Goal: Task Accomplishment & Management: Manage account settings

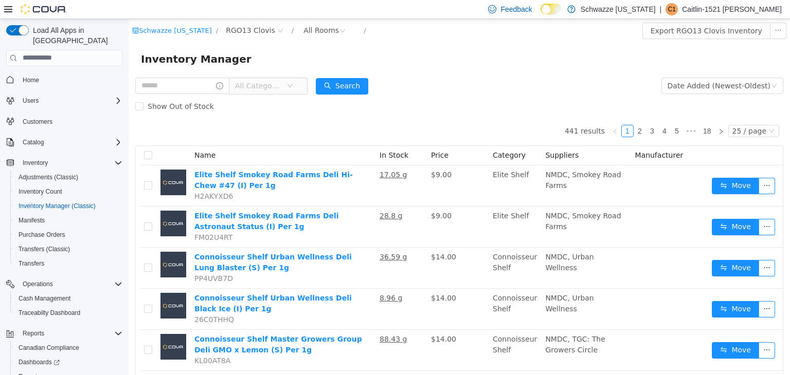
scroll to position [44, 0]
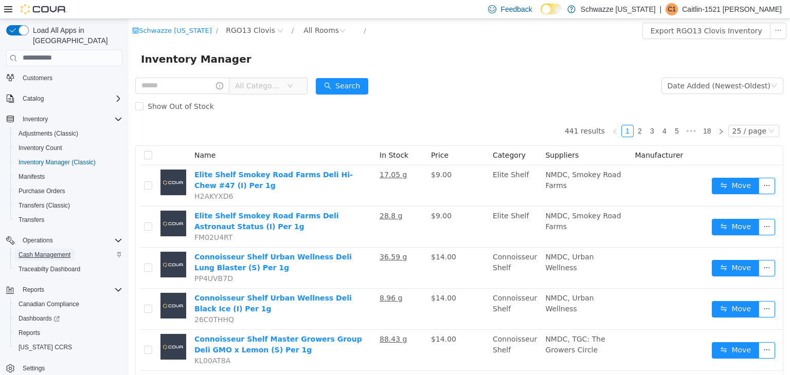
click at [63, 251] on span "Cash Management" at bounding box center [45, 255] width 52 height 8
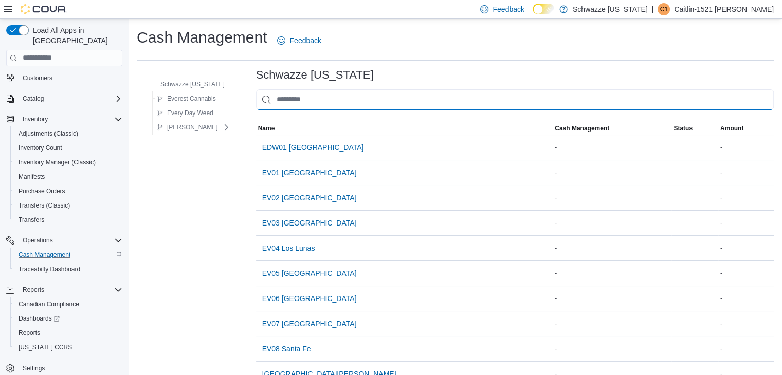
click at [280, 97] on input "This is a search bar. As you type, the results lower in the page will automatic…" at bounding box center [515, 99] width 518 height 21
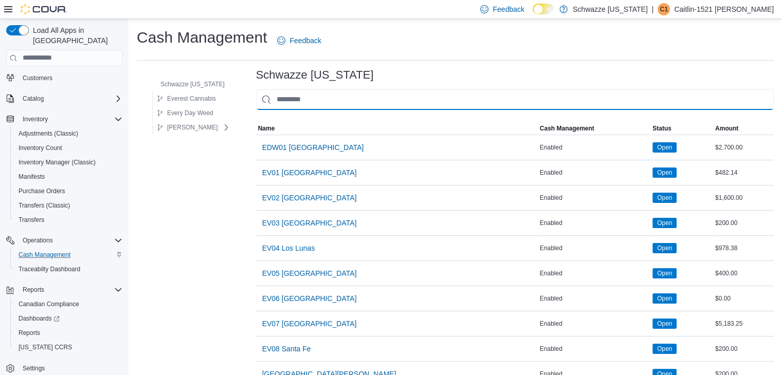
click at [293, 100] on input "This is a search bar. As you type, the results lower in the page will automatic…" at bounding box center [515, 99] width 518 height 21
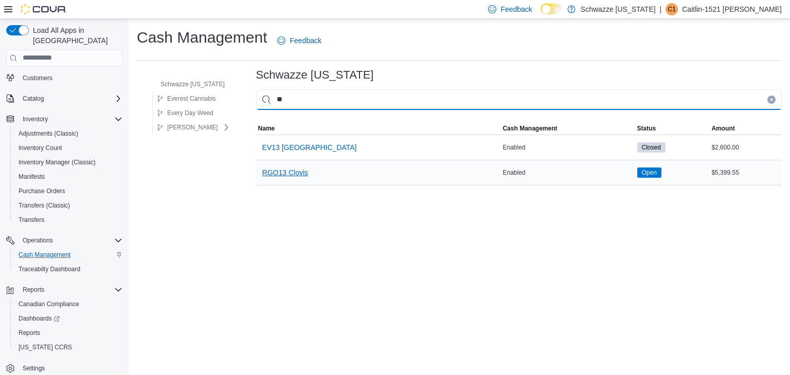
type input "**"
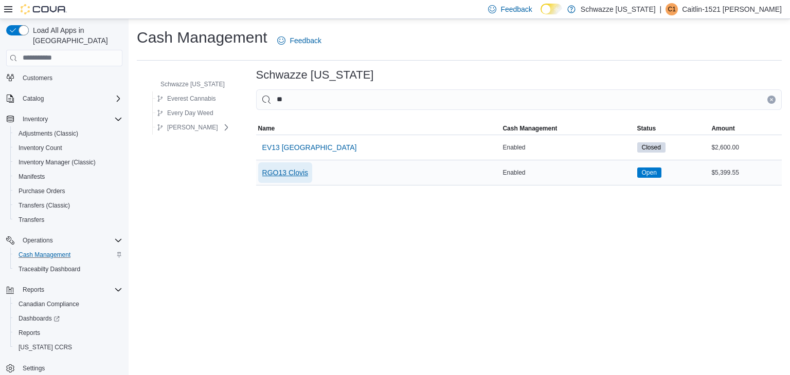
click at [295, 174] on span "RGO13 Clovis" at bounding box center [285, 173] width 46 height 10
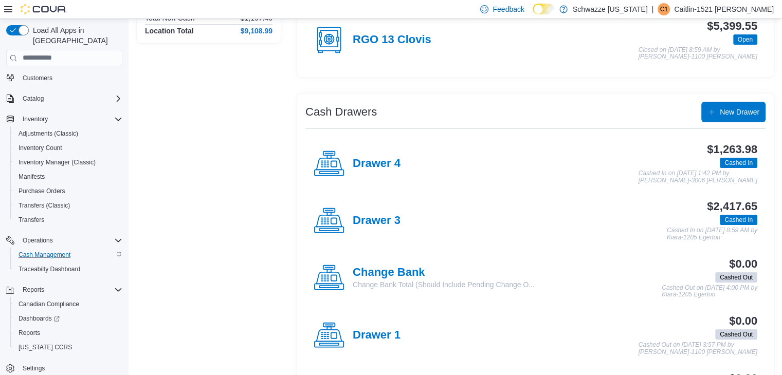
scroll to position [207, 0]
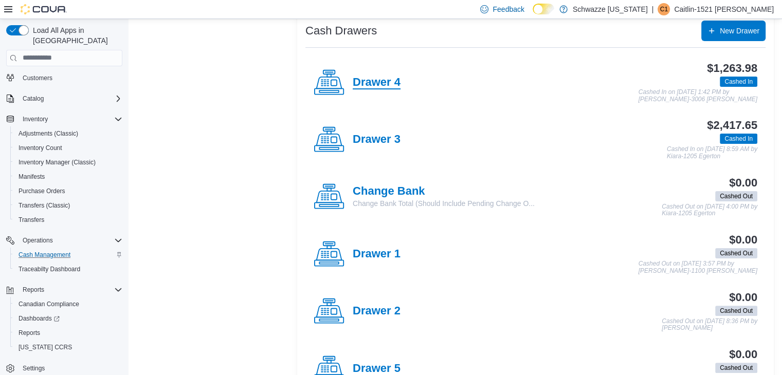
click at [381, 83] on h4 "Drawer 4" at bounding box center [377, 82] width 48 height 13
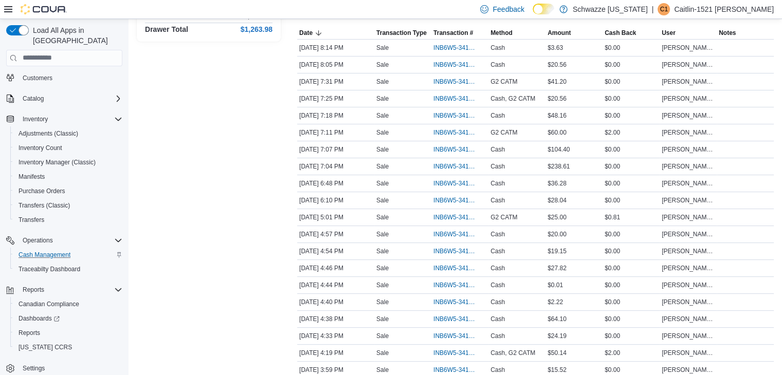
scroll to position [170, 0]
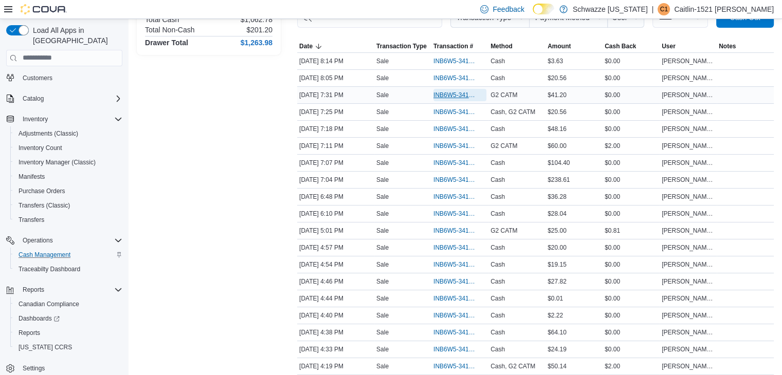
click at [442, 93] on span "INB6W5-3417053" at bounding box center [455, 95] width 43 height 8
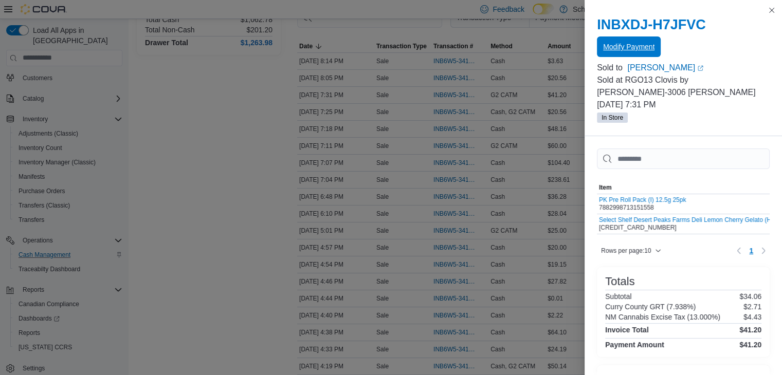
click at [625, 43] on span "Modify Payment" at bounding box center [628, 47] width 51 height 10
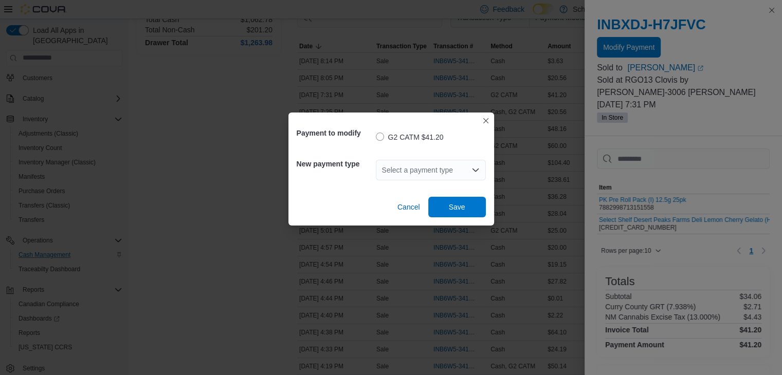
click at [469, 161] on div "Select a payment type" at bounding box center [431, 170] width 110 height 21
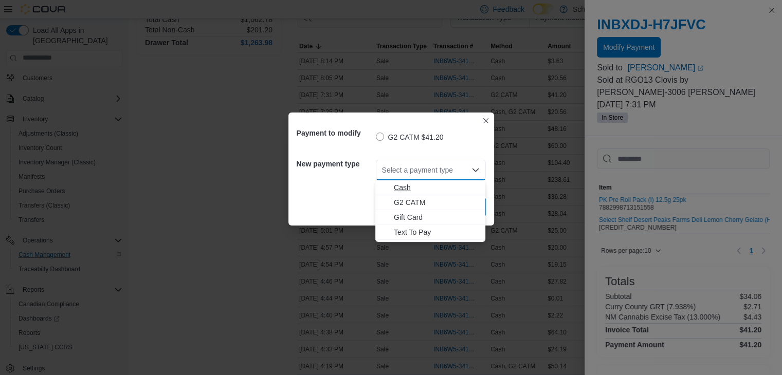
click at [425, 190] on span "Cash" at bounding box center [436, 188] width 85 height 10
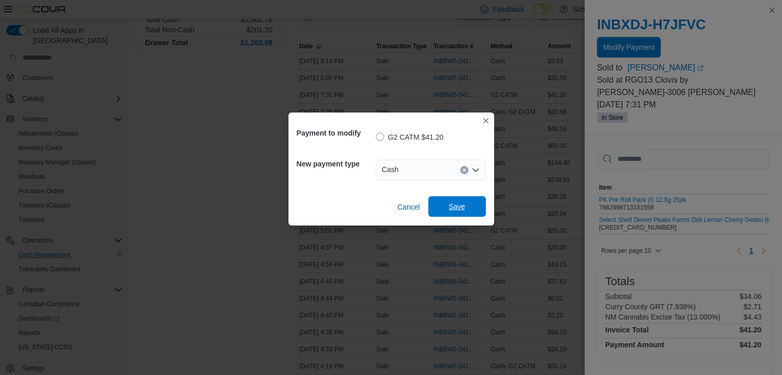
click at [455, 206] on span "Save" at bounding box center [457, 207] width 16 height 10
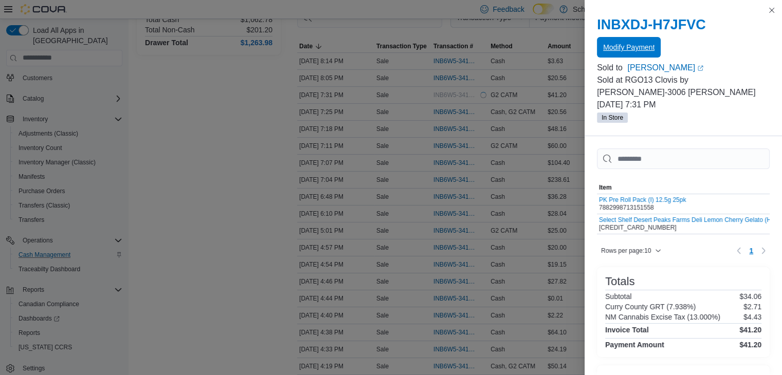
scroll to position [0, 0]
click at [773, 14] on button "Close this dialog" at bounding box center [772, 10] width 12 height 12
click at [768, 15] on button "Close this dialog" at bounding box center [772, 10] width 12 height 12
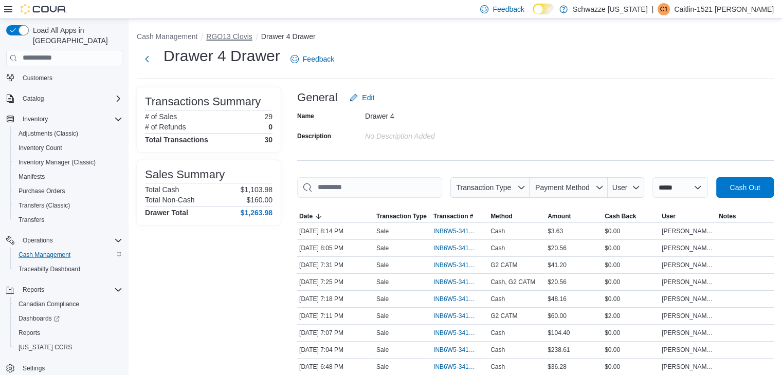
click at [240, 37] on button "RGO13 Clovis" at bounding box center [229, 36] width 46 height 8
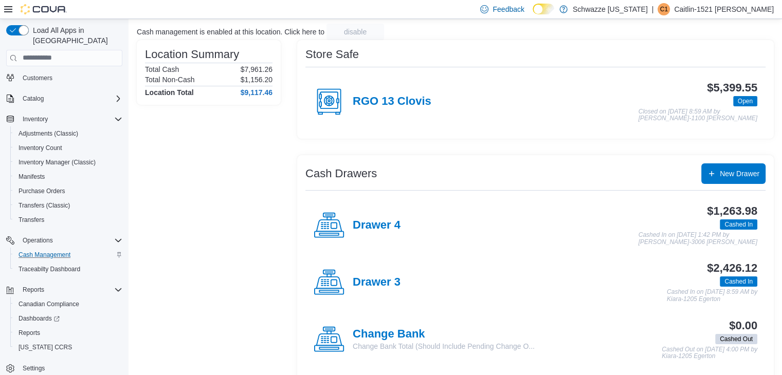
scroll to position [64, 0]
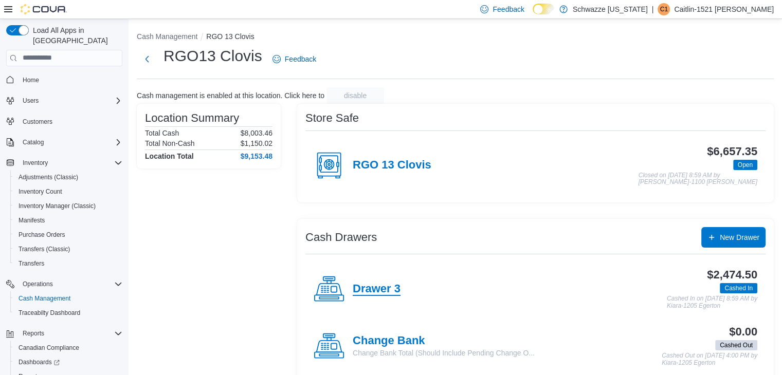
click at [373, 292] on h4 "Drawer 3" at bounding box center [377, 289] width 48 height 13
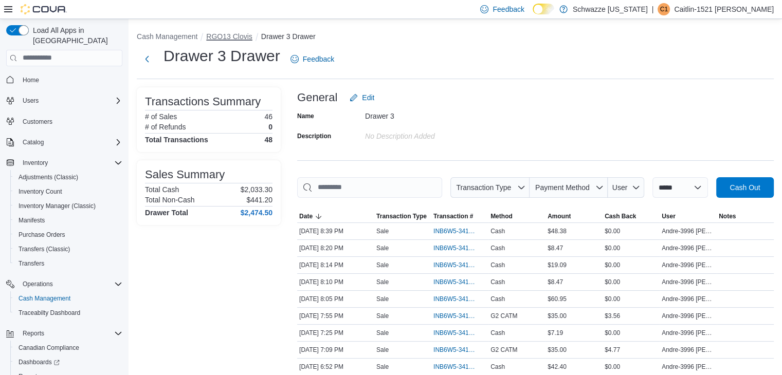
click at [237, 35] on button "RGO13 Clovis" at bounding box center [229, 36] width 46 height 8
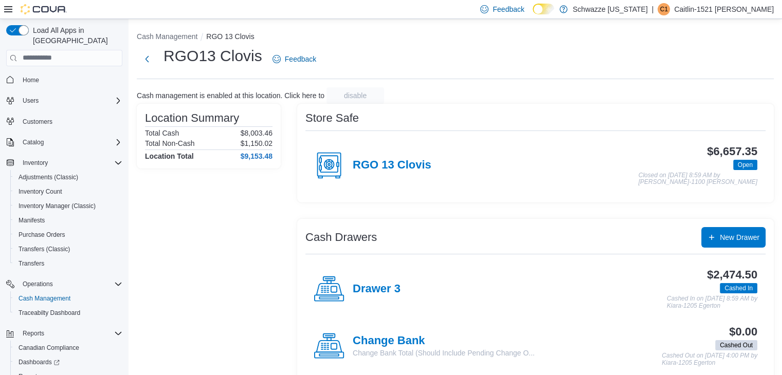
click at [382, 299] on div "Drawer 3" at bounding box center [357, 289] width 87 height 31
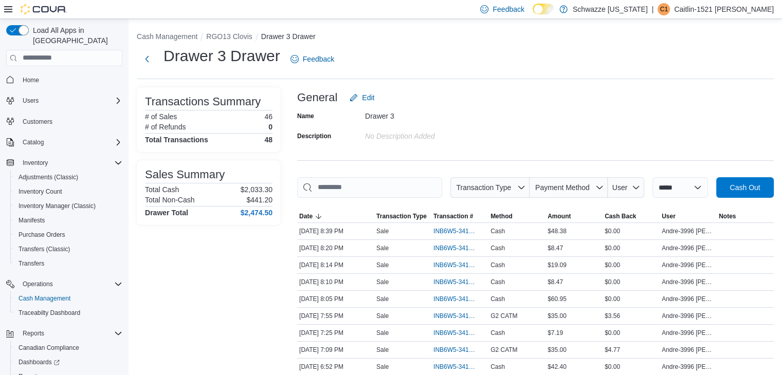
click at [668, 10] on span "C1" at bounding box center [664, 9] width 8 height 12
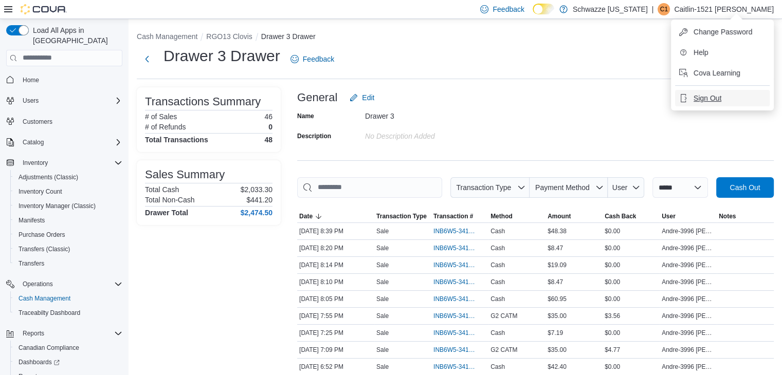
click at [692, 100] on button "Sign Out" at bounding box center [722, 98] width 95 height 16
